Goal: Information Seeking & Learning: Learn about a topic

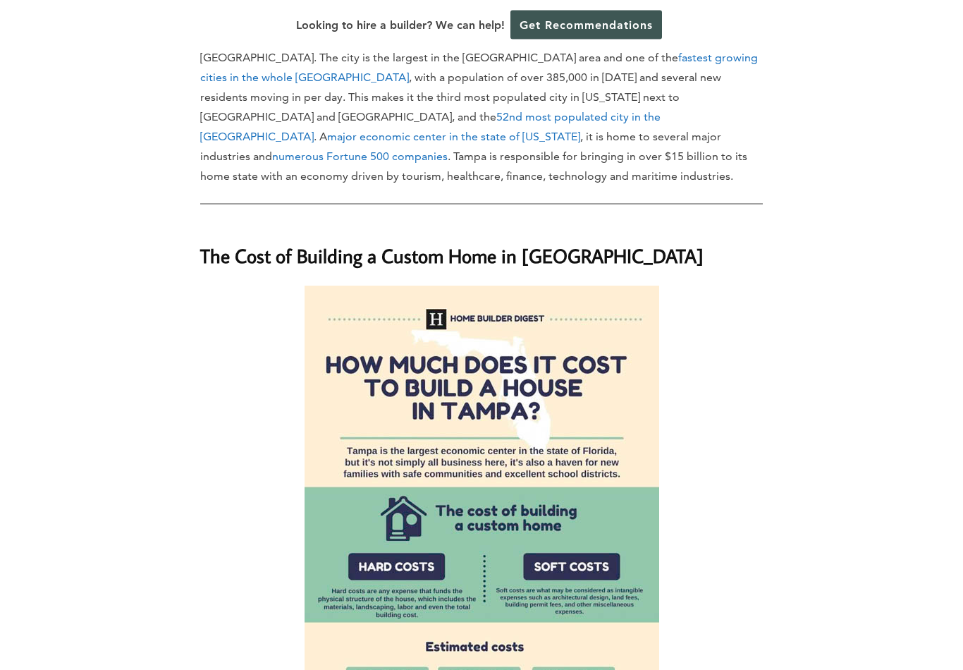
scroll to position [770, 0]
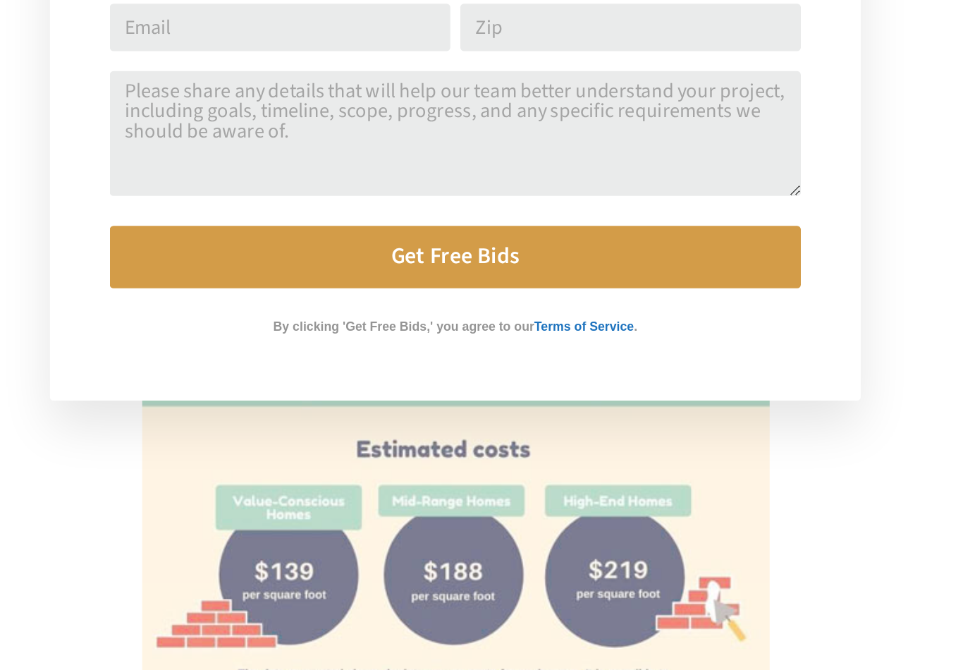
scroll to position [883, 0]
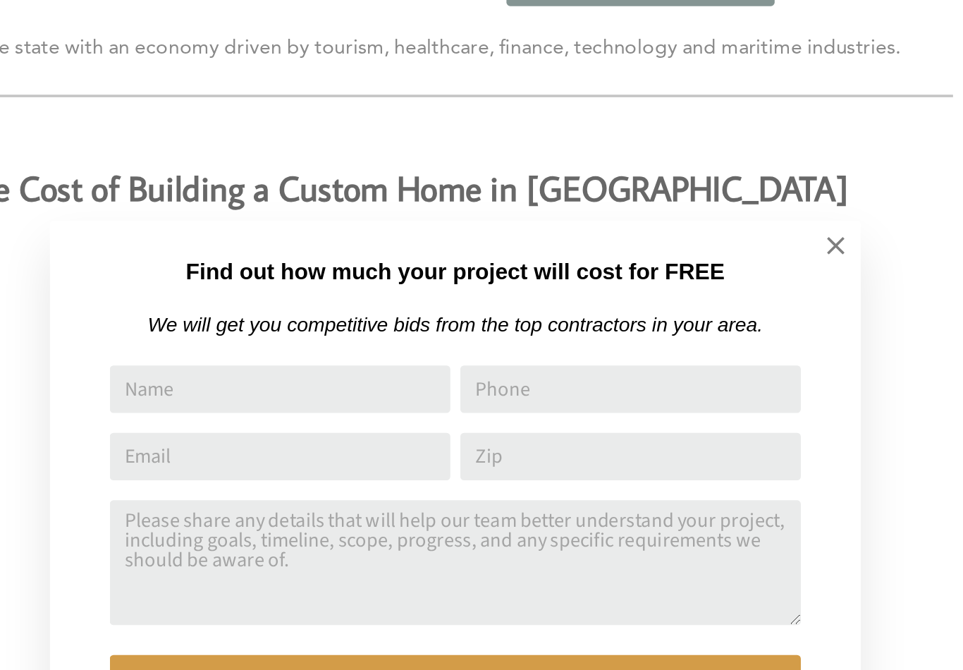
click at [692, 170] on icon at bounding box center [697, 175] width 10 height 10
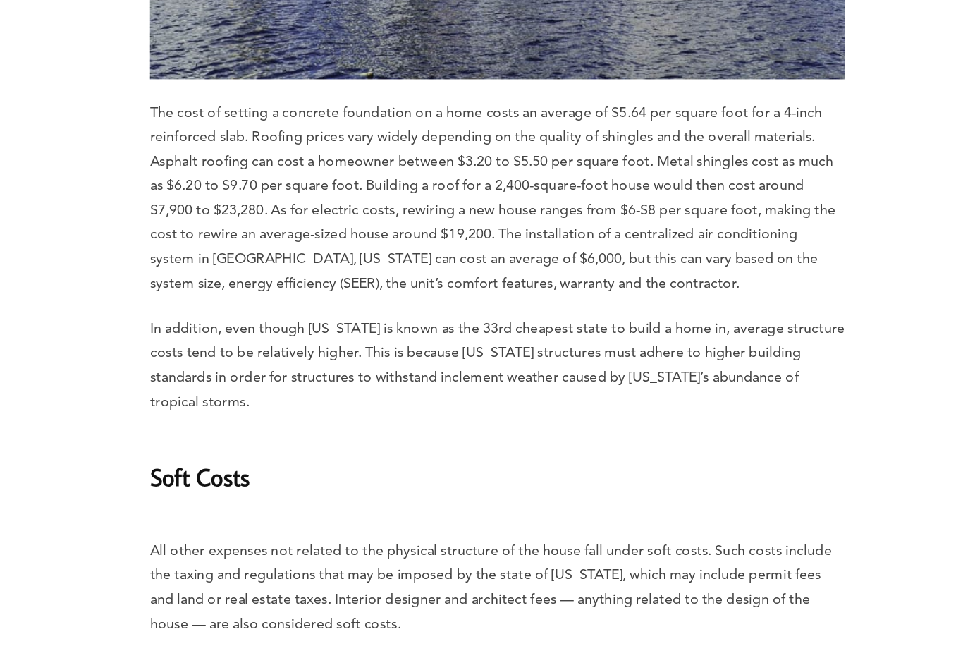
scroll to position [2677, 0]
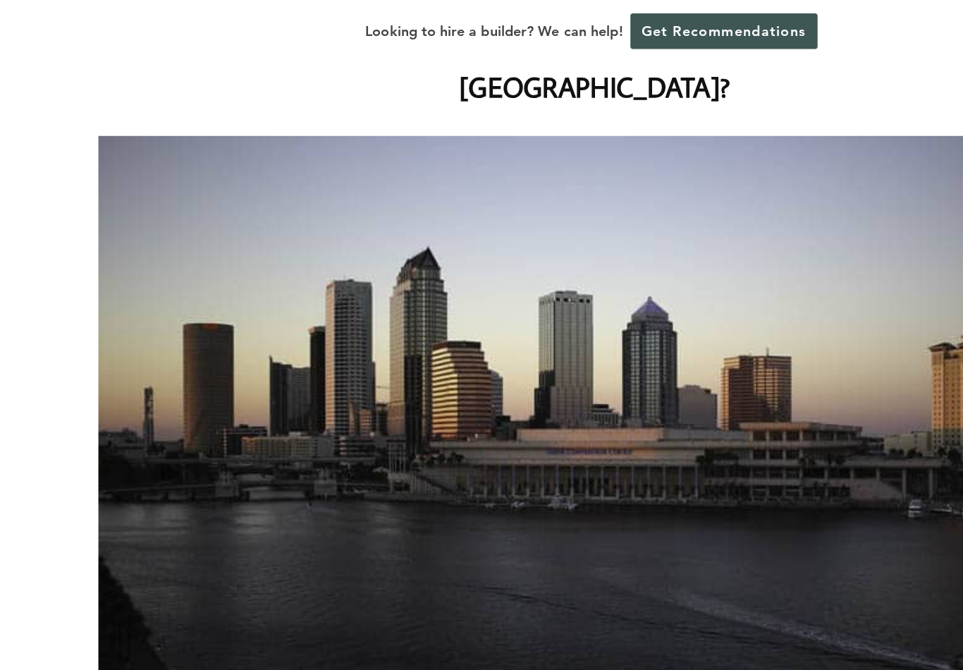
scroll to position [0, 0]
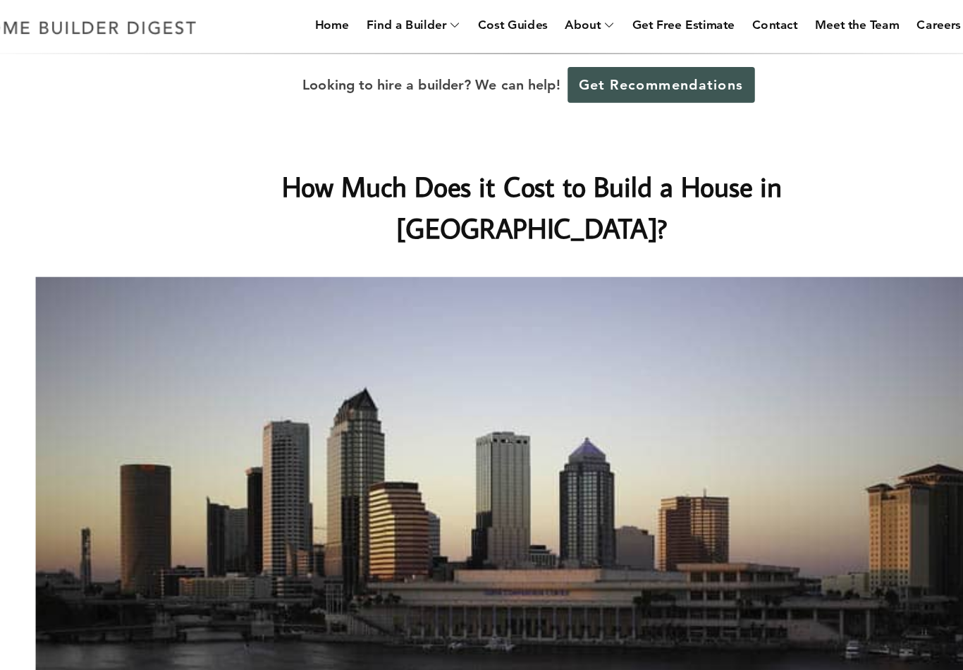
click at [300, 28] on link "Home" at bounding box center [319, 22] width 39 height 45
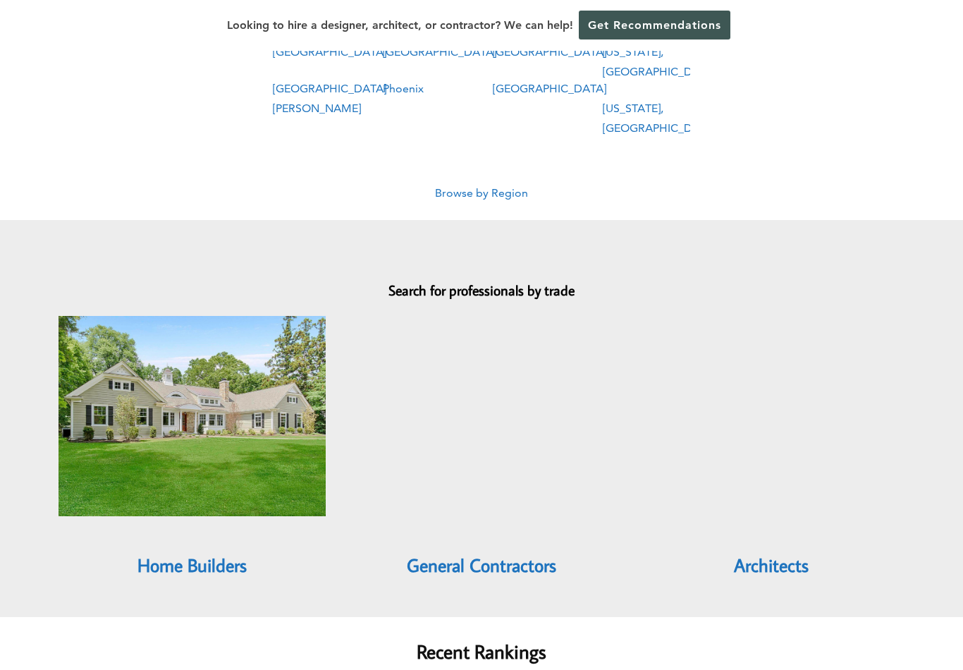
scroll to position [1038, 0]
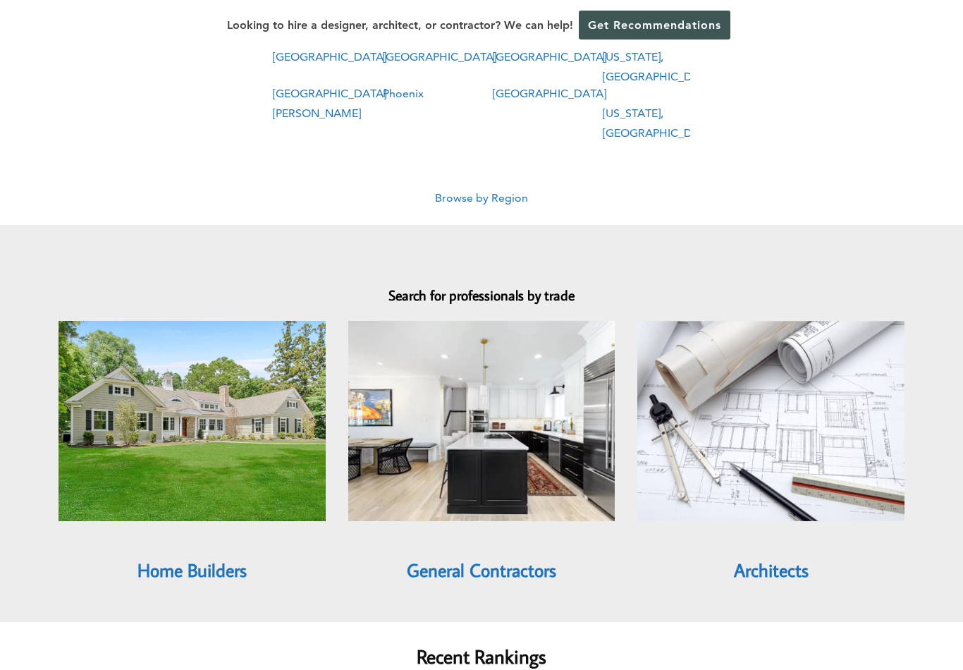
click at [768, 384] on img at bounding box center [770, 421] width 267 height 200
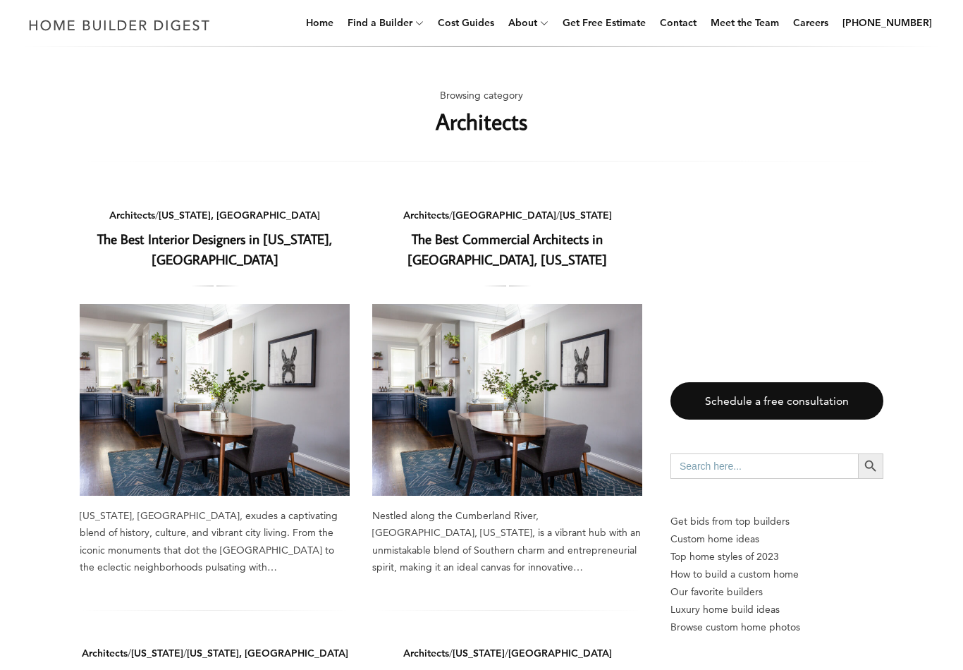
scroll to position [43, 0]
